Goal: Answer question/provide support: Answer question/provide support

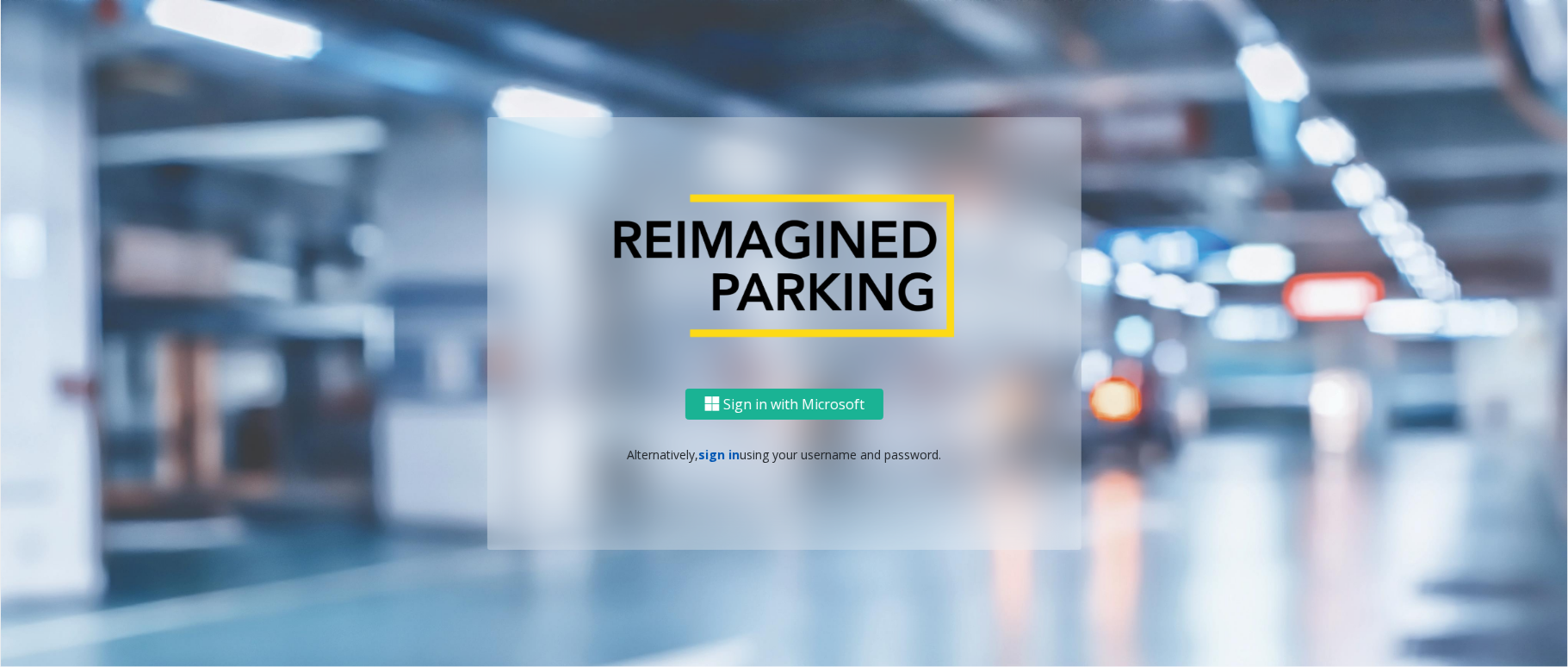
click at [716, 458] on link "sign in" at bounding box center [720, 454] width 41 height 16
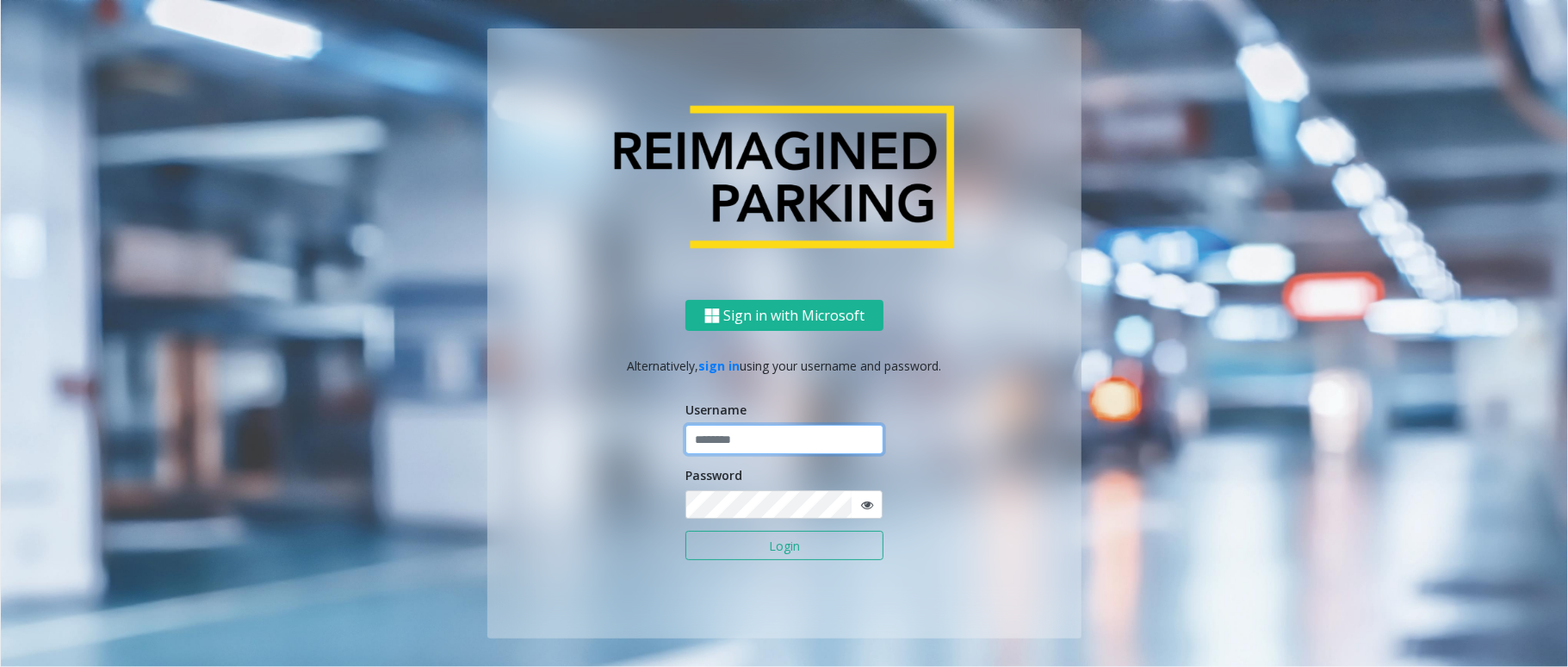
click at [751, 440] on input "text" at bounding box center [784, 439] width 198 height 29
paste input "**********"
type input "**********"
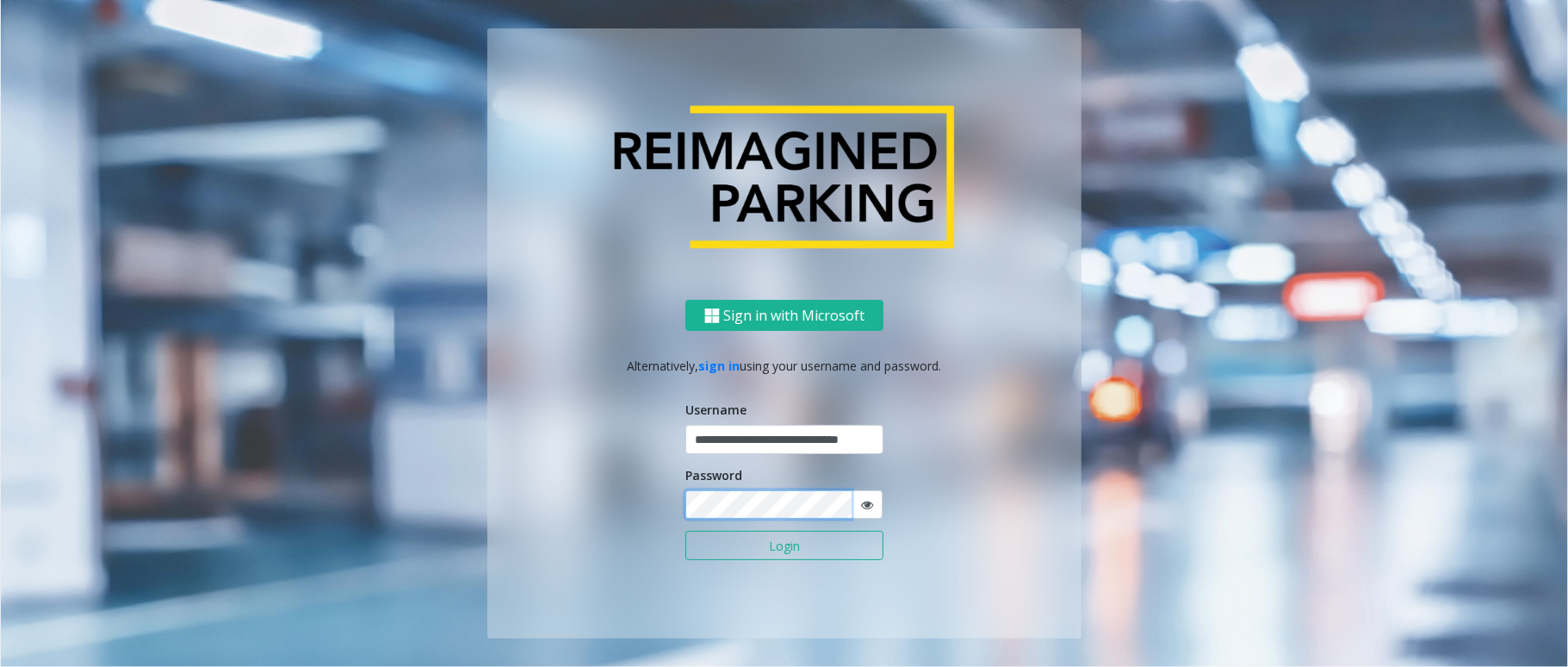
click at [685, 531] on button "Login" at bounding box center [784, 545] width 198 height 29
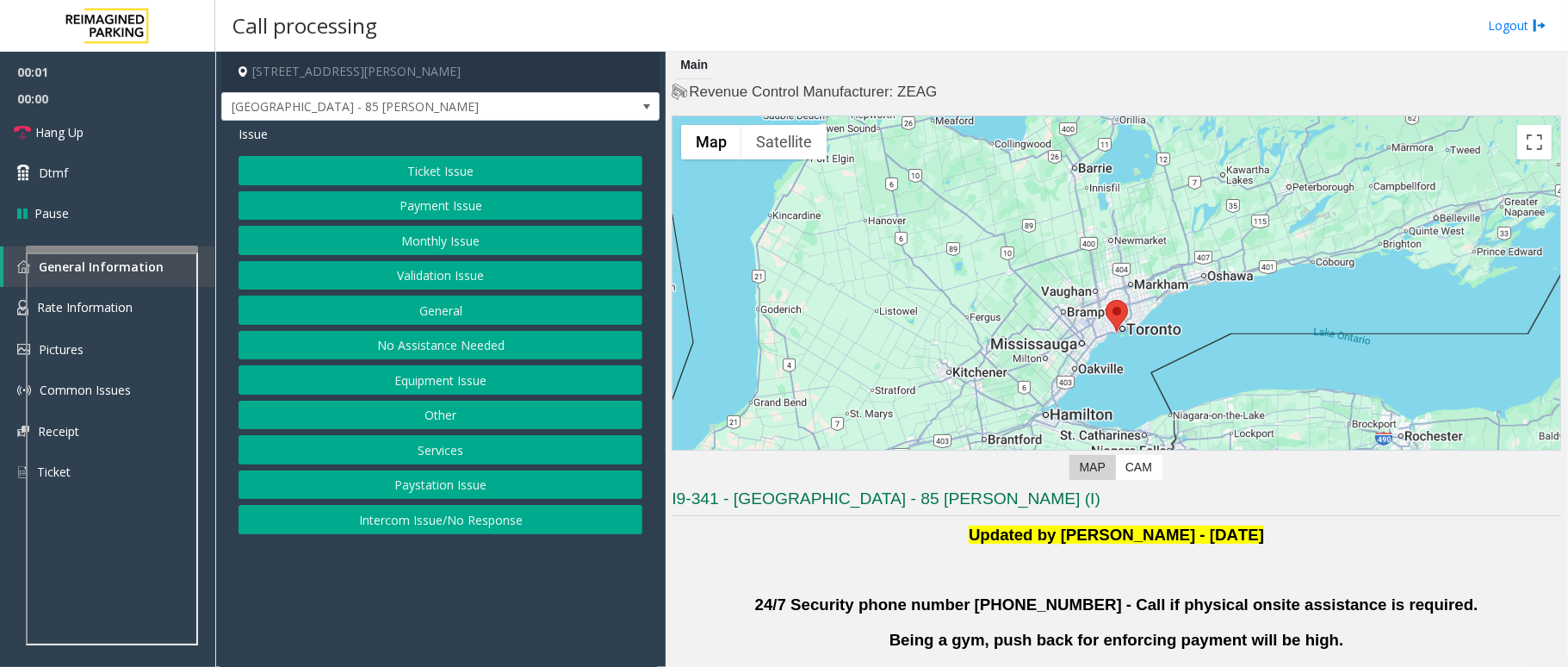
click at [438, 275] on button "Validation Issue" at bounding box center [440, 275] width 404 height 29
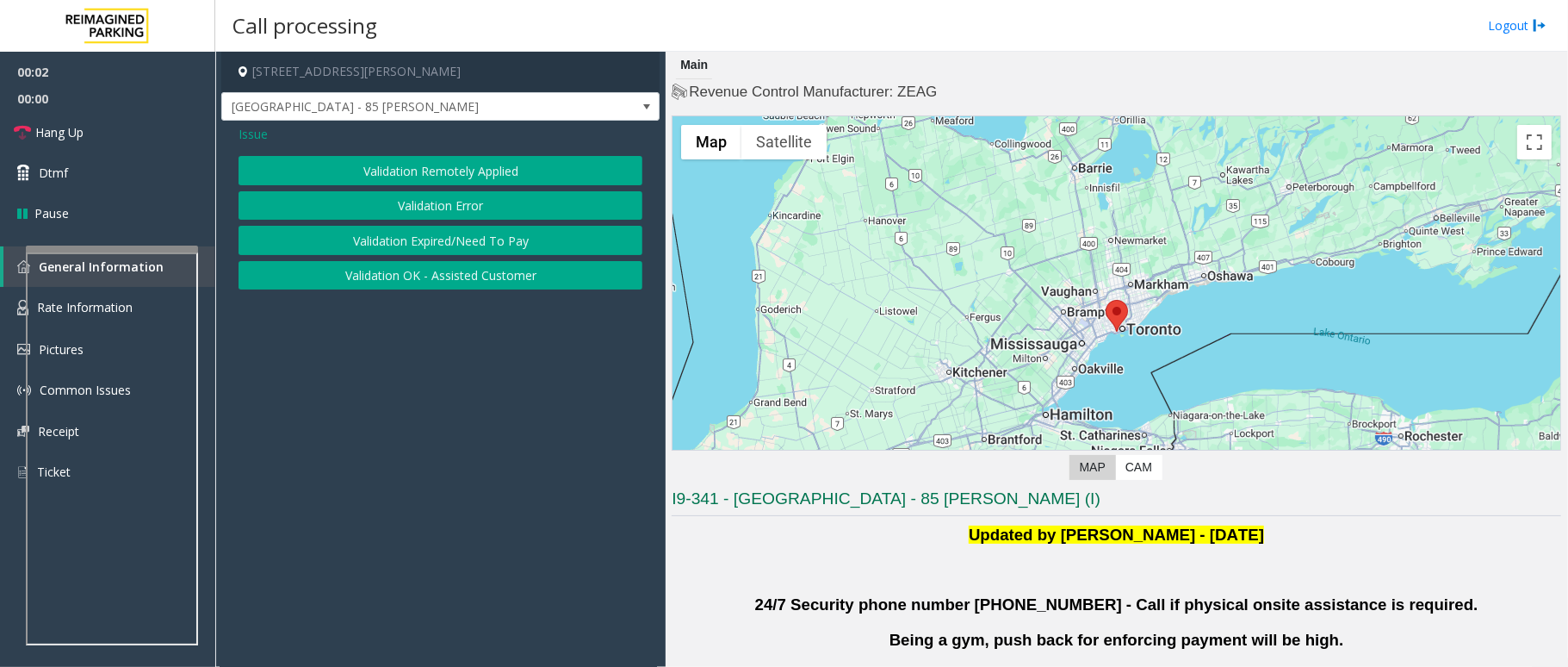
click at [477, 207] on button "Validation Error" at bounding box center [440, 206] width 404 height 29
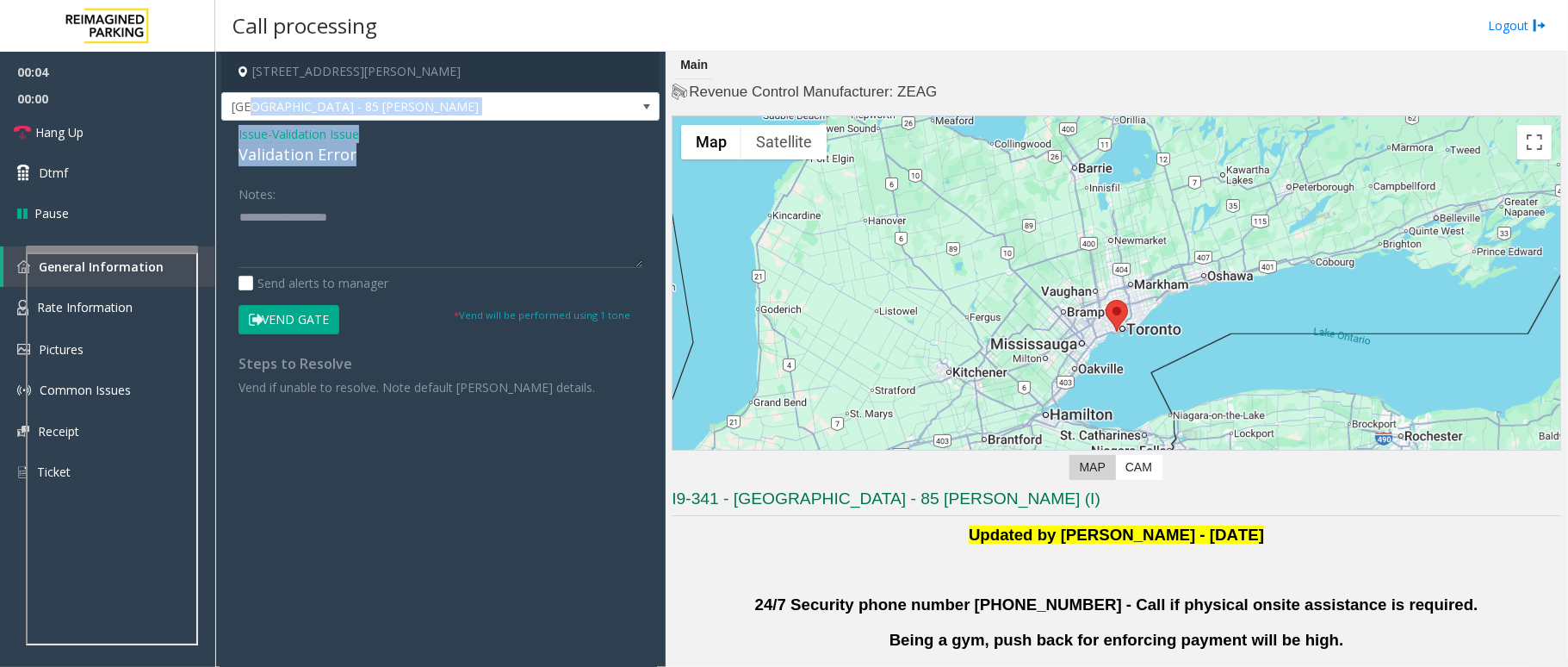
drag, startPoint x: 362, startPoint y: 152, endPoint x: 236, endPoint y: 132, distance: 127.6
click at [245, 118] on div "[STREET_ADDRESS][PERSON_NAME] [GEOGRAPHIC_DATA] - 85 [PERSON_NAME] Issue - Vali…" at bounding box center [440, 232] width 438 height 362
click at [394, 142] on div "Issue - Validation Issue Validation Error" at bounding box center [440, 146] width 404 height 41
drag, startPoint x: 365, startPoint y: 157, endPoint x: 238, endPoint y: 139, distance: 128.3
click at [238, 139] on div "Issue - Validation Issue Validation Error Notes: Send alerts to manager Vend Ga…" at bounding box center [440, 266] width 438 height 292
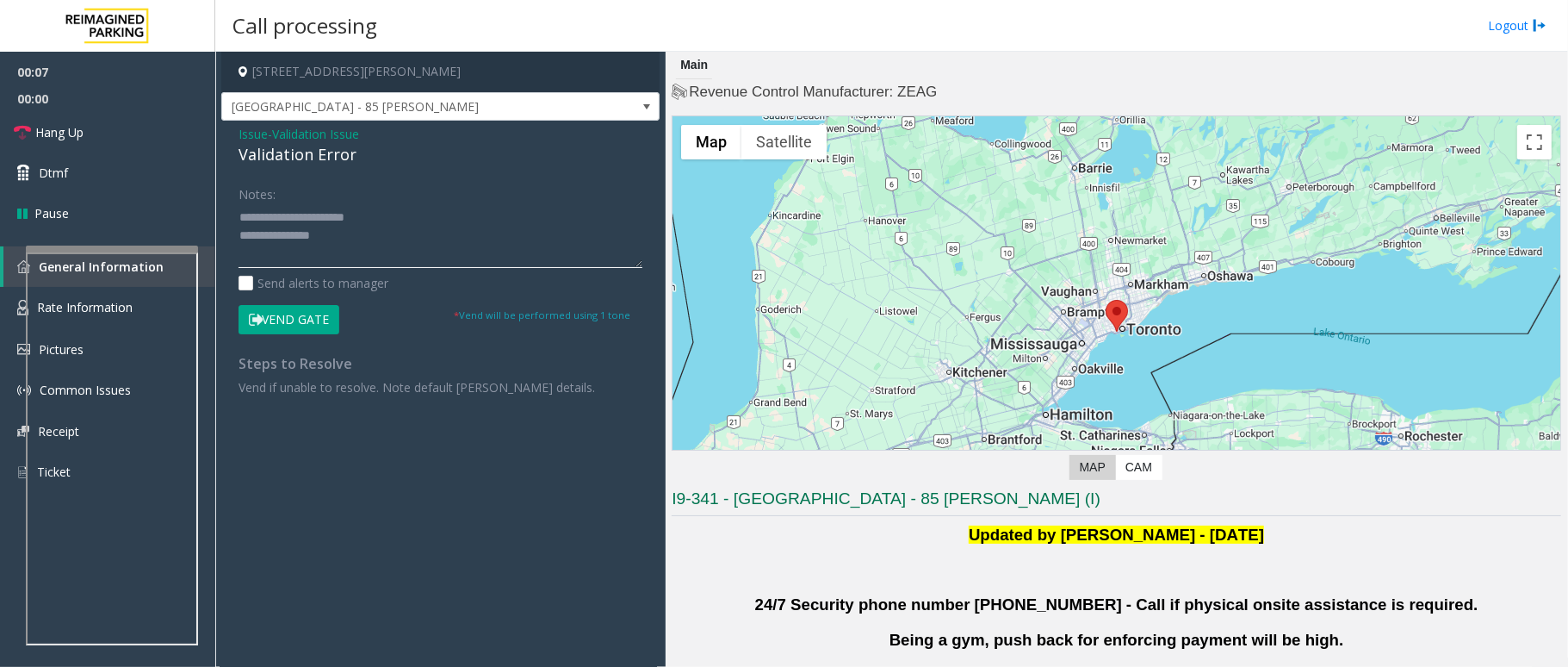
click at [356, 239] on textarea at bounding box center [440, 235] width 404 height 65
click at [372, 248] on textarea at bounding box center [440, 235] width 404 height 65
click at [327, 233] on textarea at bounding box center [440, 235] width 404 height 65
click at [386, 212] on textarea at bounding box center [440, 235] width 404 height 65
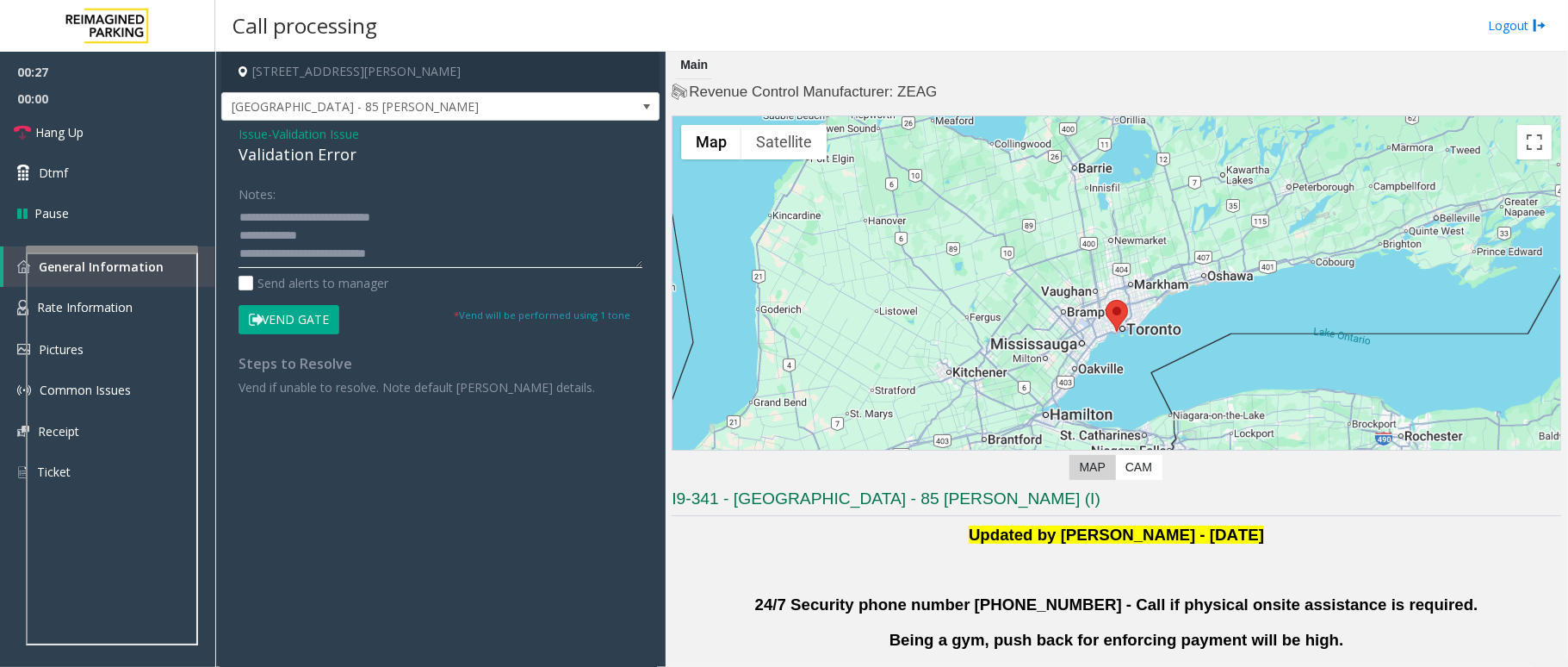
click at [327, 235] on textarea at bounding box center [440, 235] width 404 height 65
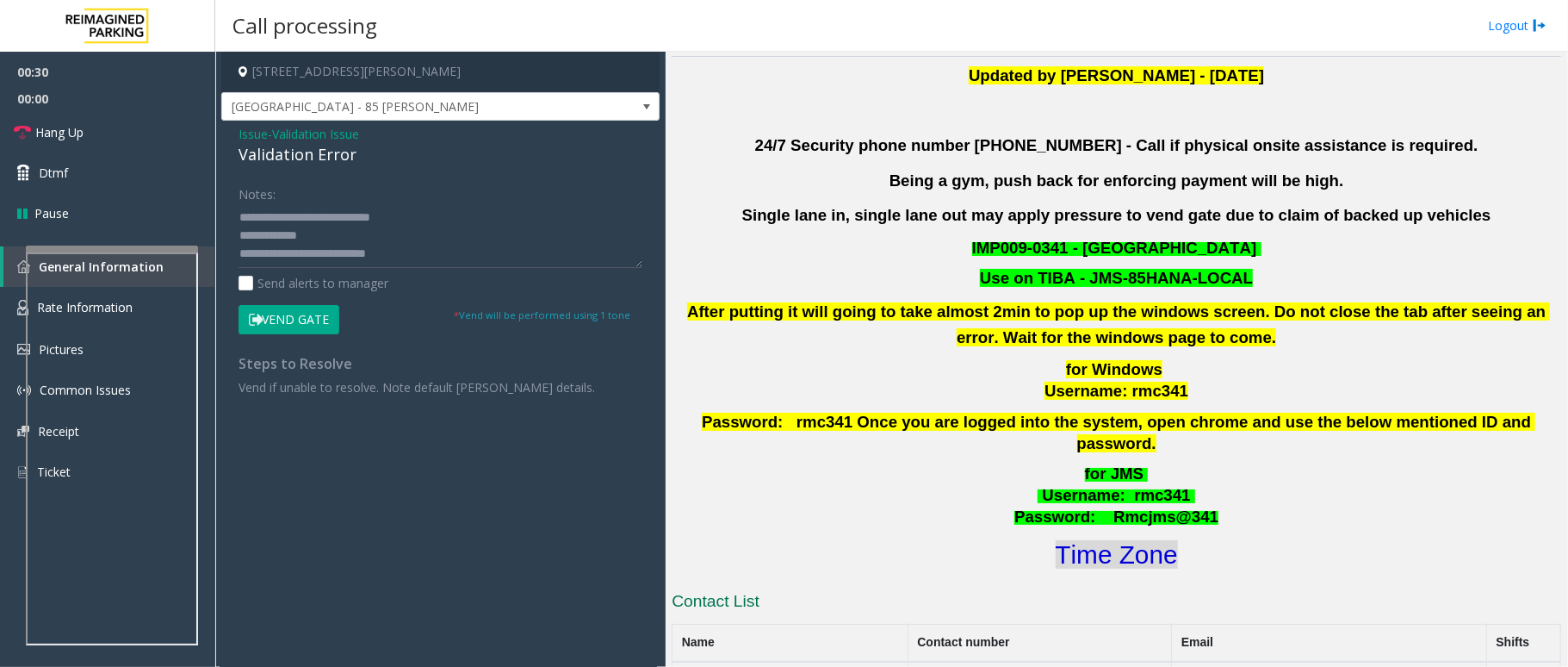
click at [1123, 540] on font "Time Zone" at bounding box center [1116, 554] width 122 height 28
drag, startPoint x: 329, startPoint y: 250, endPoint x: 357, endPoint y: 240, distance: 29.7
click at [331, 250] on textarea at bounding box center [440, 235] width 404 height 65
click at [367, 238] on textarea at bounding box center [440, 235] width 404 height 65
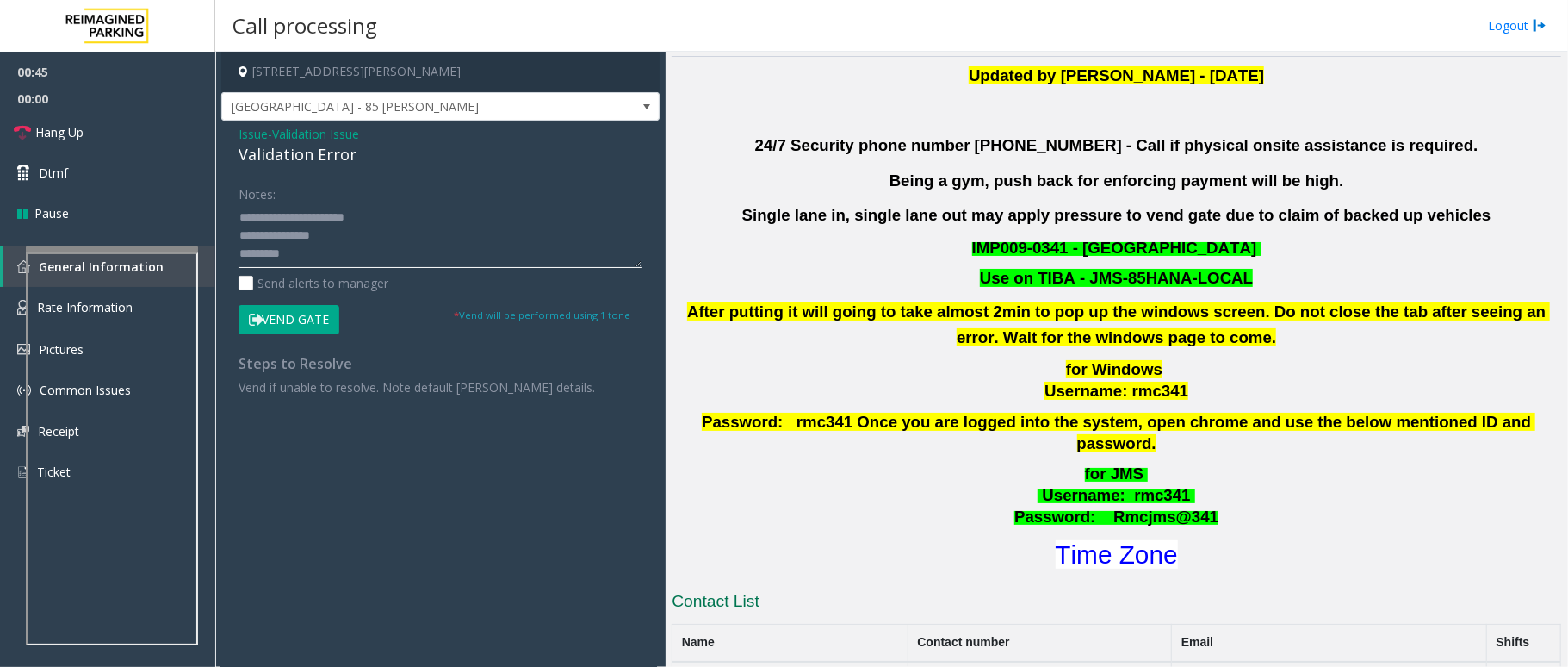
click at [304, 250] on textarea at bounding box center [440, 235] width 404 height 65
click at [301, 316] on button "Vend Gate" at bounding box center [288, 319] width 100 height 29
click at [321, 253] on textarea at bounding box center [440, 235] width 404 height 65
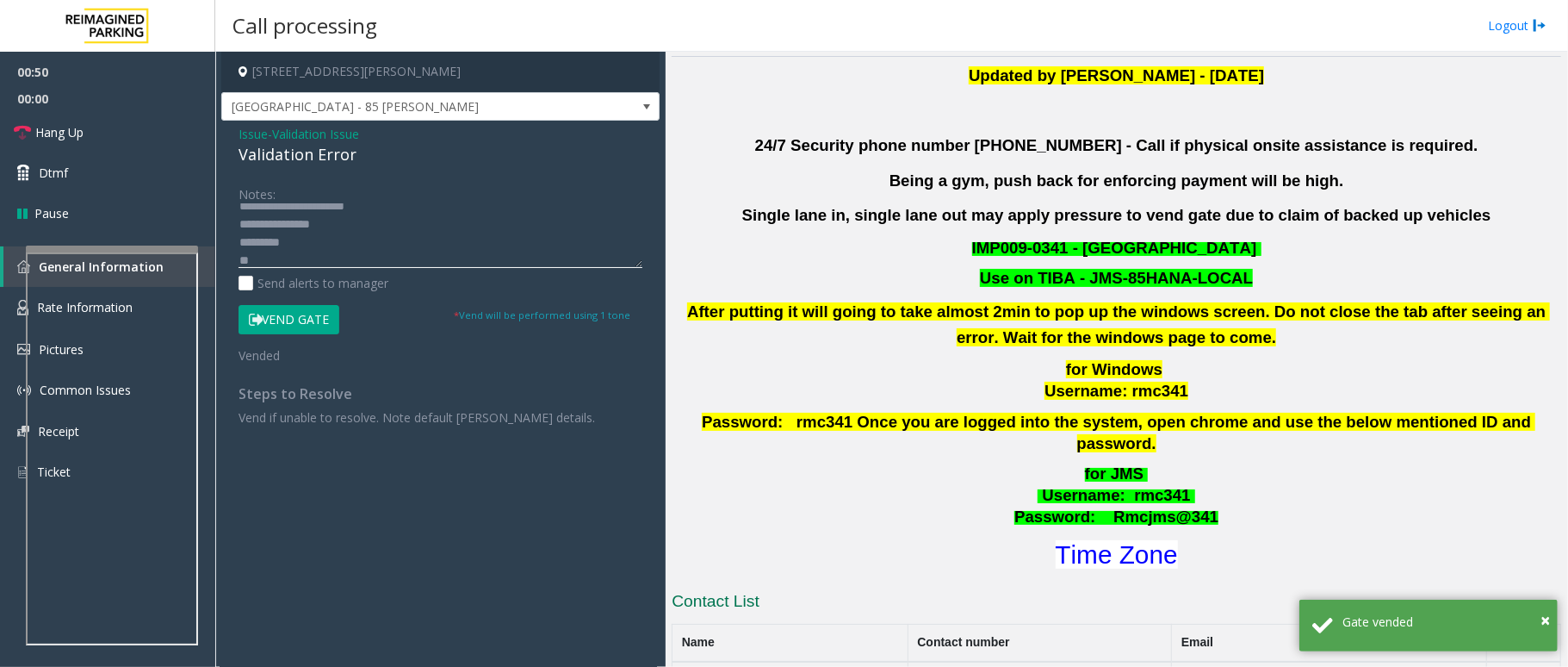
scroll to position [29, 0]
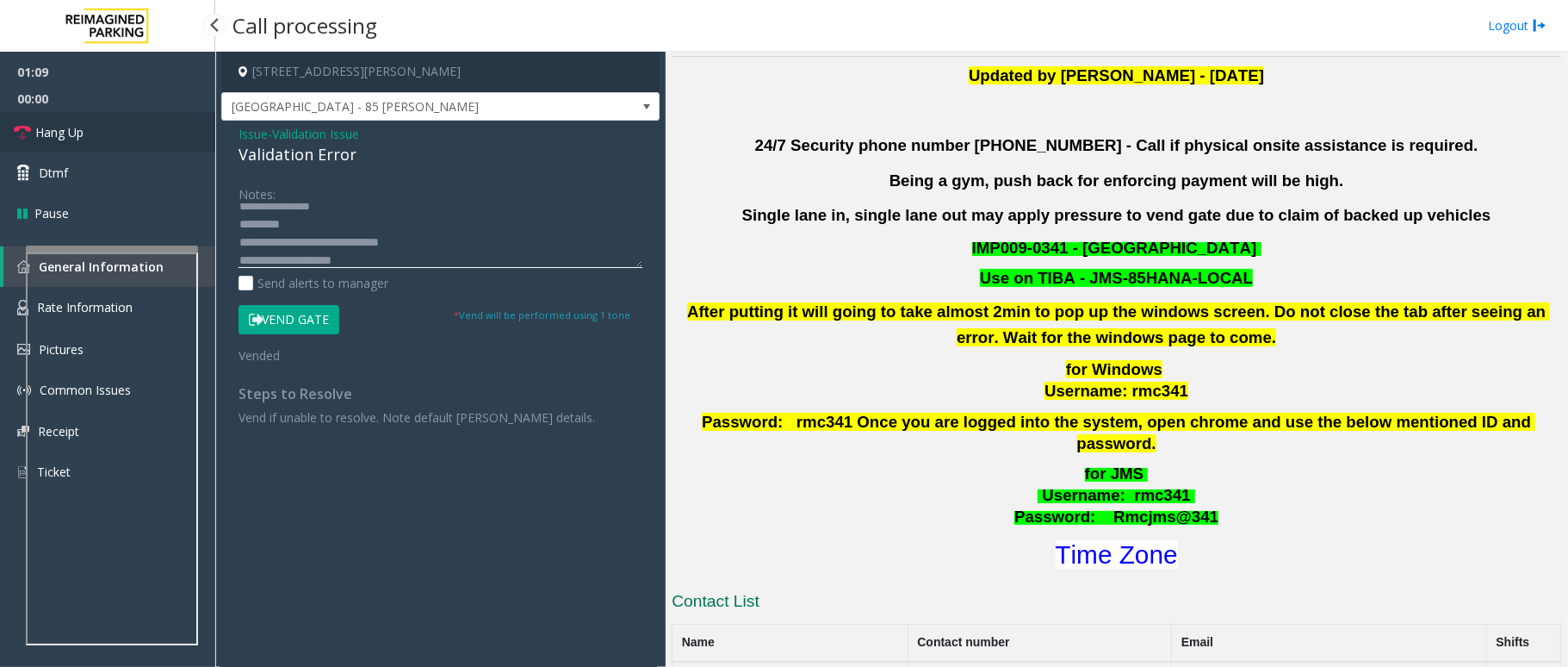
type textarea "**********"
click at [121, 141] on link "Hang Up" at bounding box center [107, 132] width 215 height 40
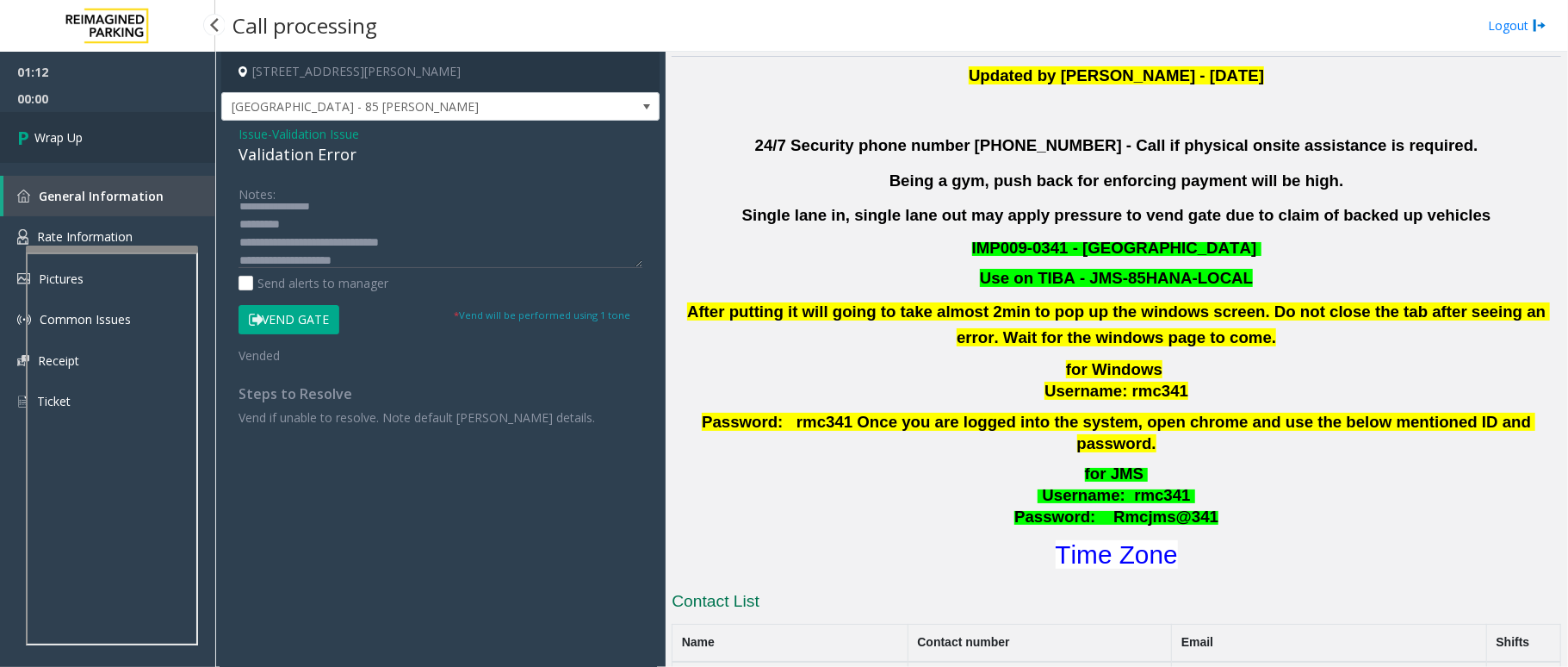
click at [121, 141] on link "Wrap Up" at bounding box center [107, 137] width 215 height 51
